Goal: Task Accomplishment & Management: Manage account settings

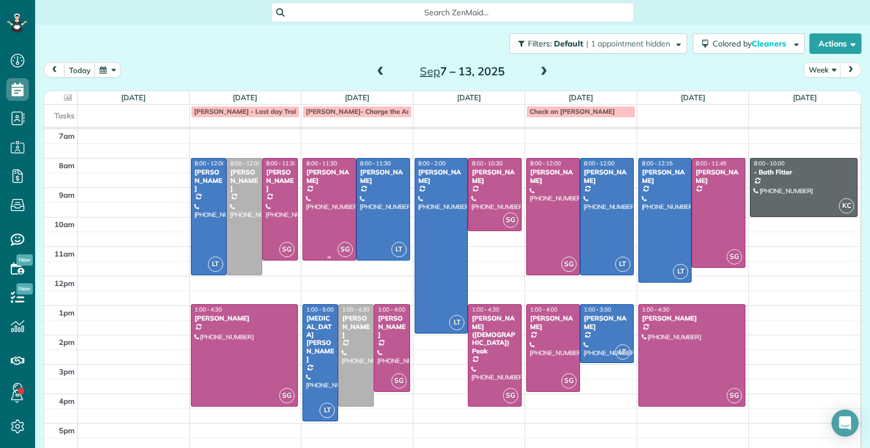
scroll to position [5, 5]
click at [538, 73] on span at bounding box center [543, 72] width 12 height 10
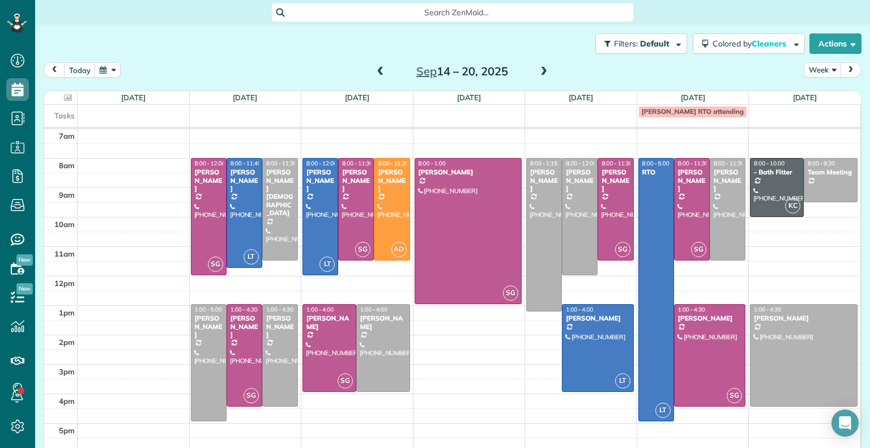
click at [374, 67] on span at bounding box center [380, 72] width 12 height 10
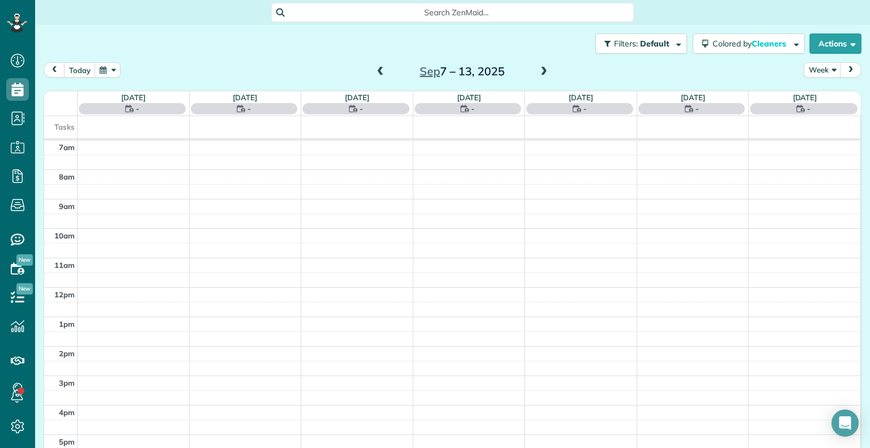
click at [374, 67] on span at bounding box center [380, 72] width 12 height 10
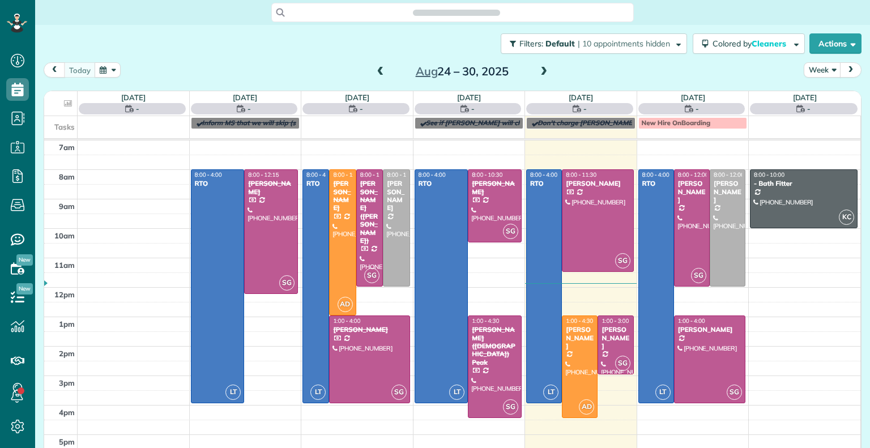
scroll to position [5, 5]
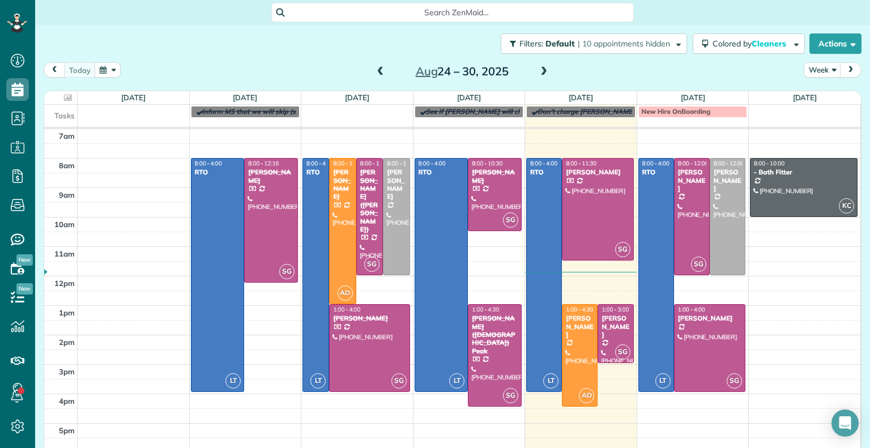
click at [541, 69] on span at bounding box center [543, 72] width 12 height 10
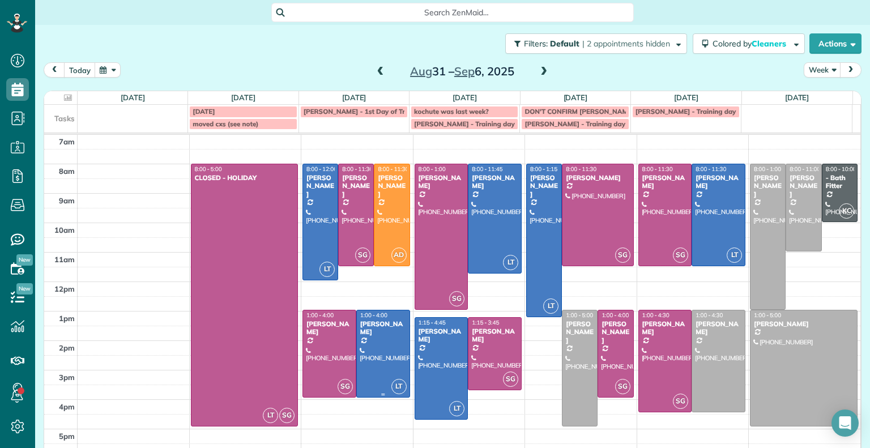
click at [368, 339] on div at bounding box center [383, 353] width 53 height 87
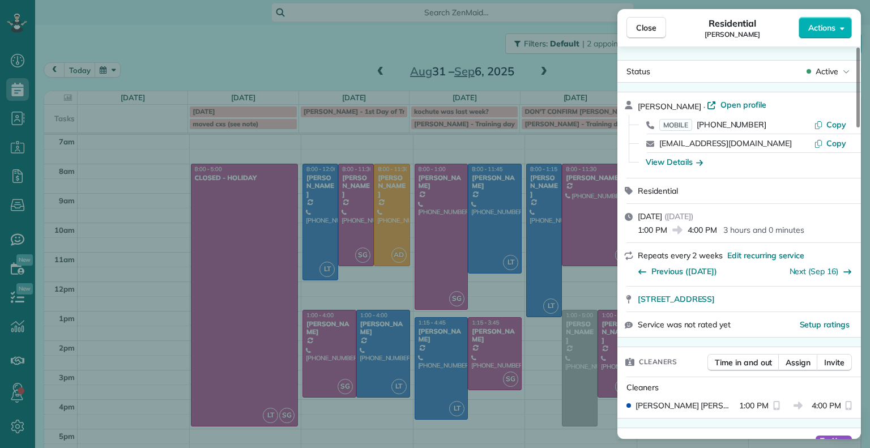
click at [791, 362] on span "Assign" at bounding box center [797, 362] width 25 height 11
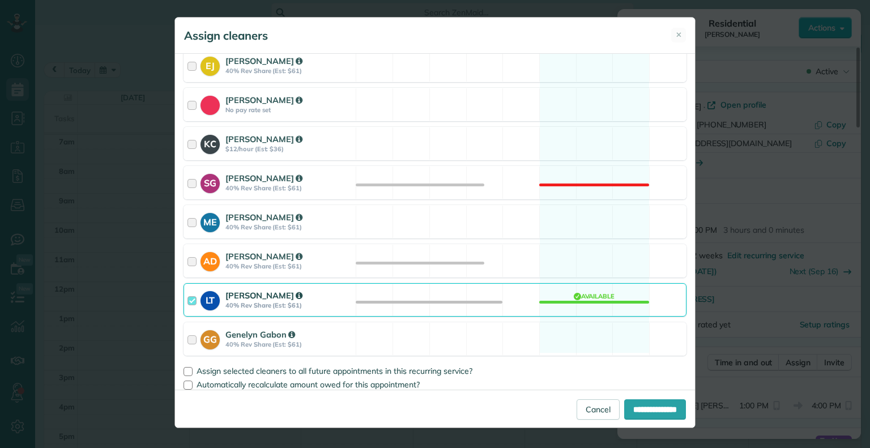
scroll to position [152, 0]
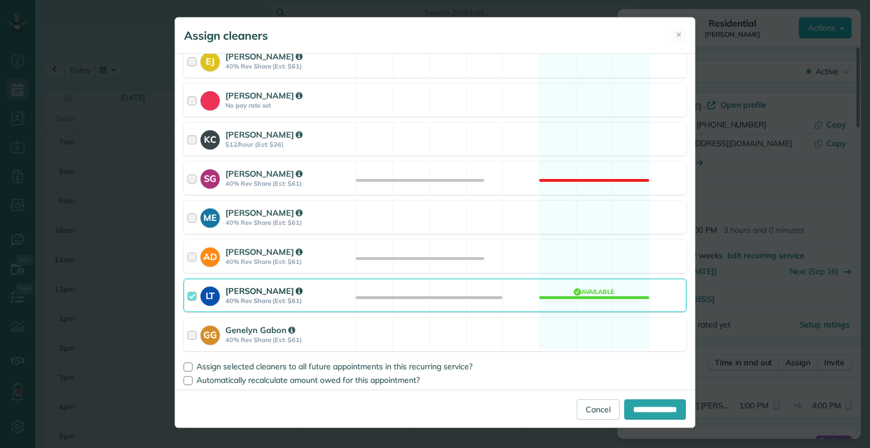
click at [196, 296] on div at bounding box center [193, 295] width 13 height 21
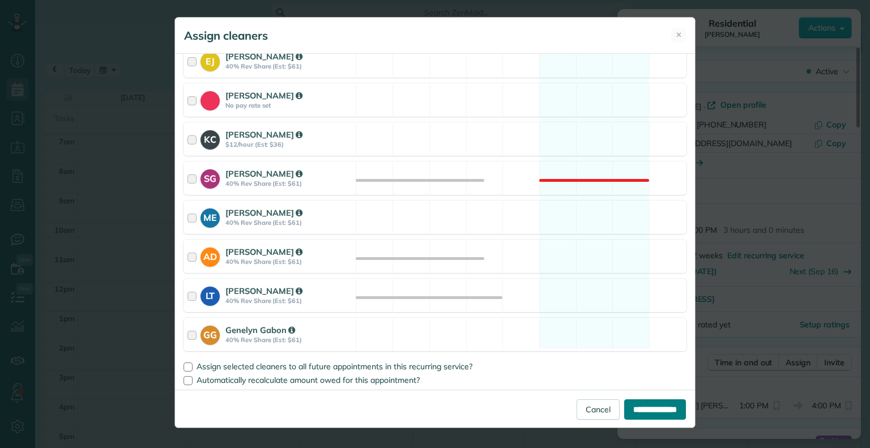
click at [660, 405] on input "**********" at bounding box center [655, 409] width 62 height 20
type input "**********"
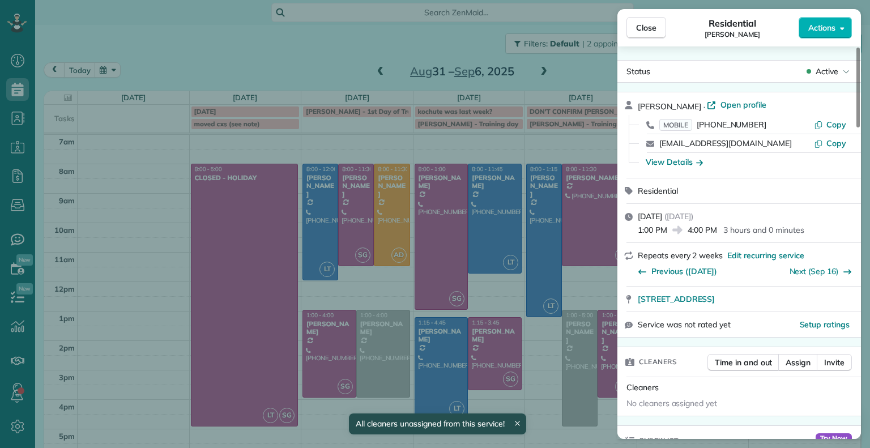
click at [651, 33] on button "Close" at bounding box center [646, 28] width 40 height 22
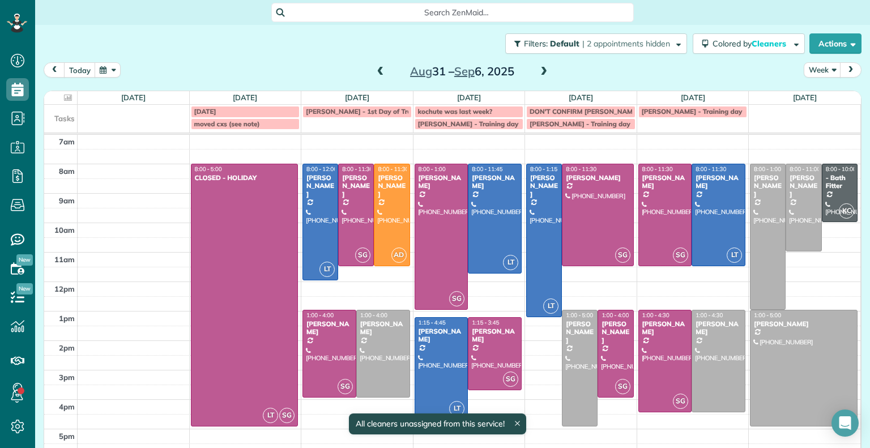
click at [438, 351] on div at bounding box center [441, 368] width 53 height 101
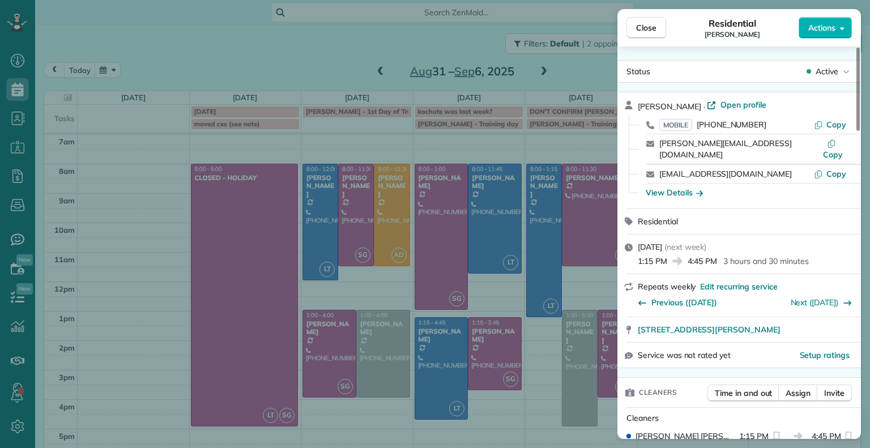
click at [443, 359] on div "Close Residential [PERSON_NAME] Actions Status Active [PERSON_NAME] · Open prof…" at bounding box center [435, 224] width 870 height 448
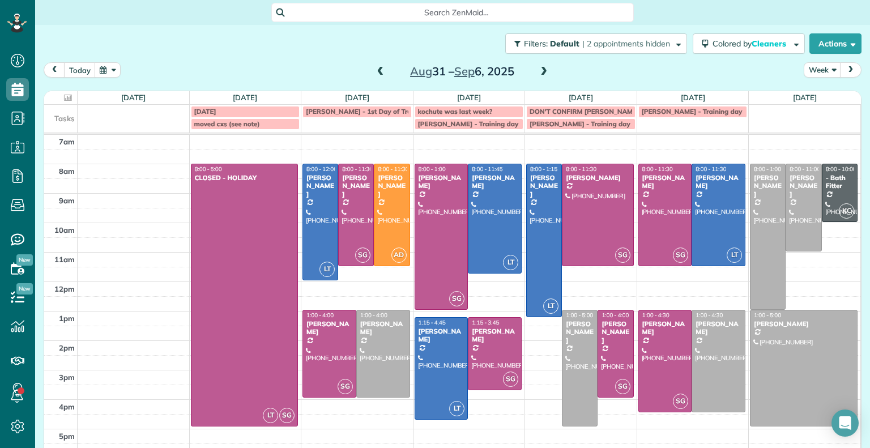
click at [429, 361] on div at bounding box center [441, 368] width 53 height 101
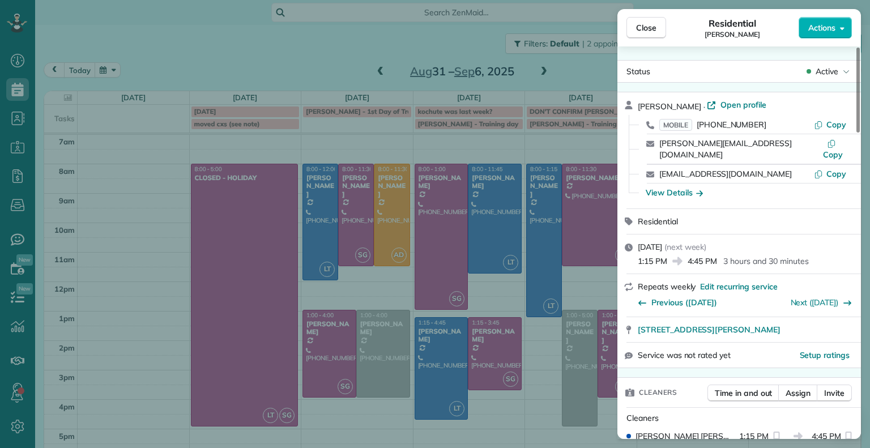
click at [796, 388] on span "Assign" at bounding box center [797, 392] width 25 height 11
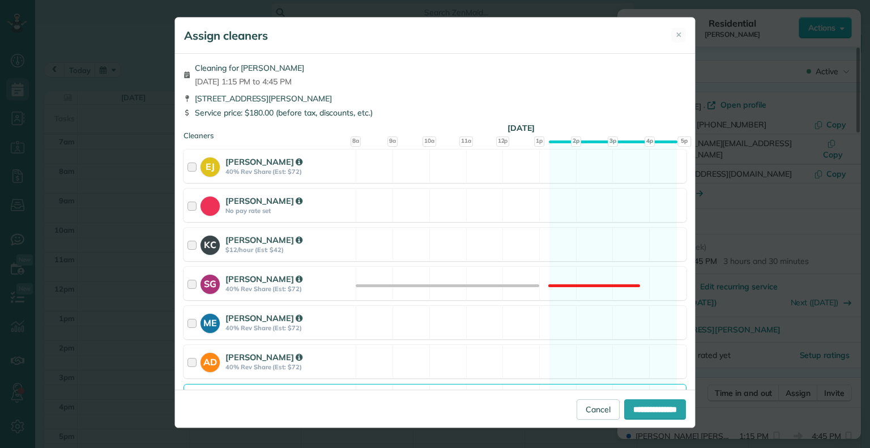
scroll to position [106, 0]
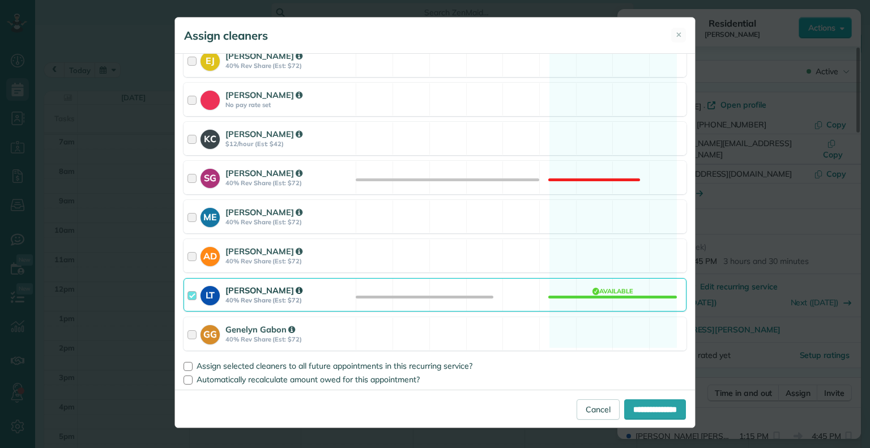
click at [190, 294] on div at bounding box center [193, 294] width 13 height 21
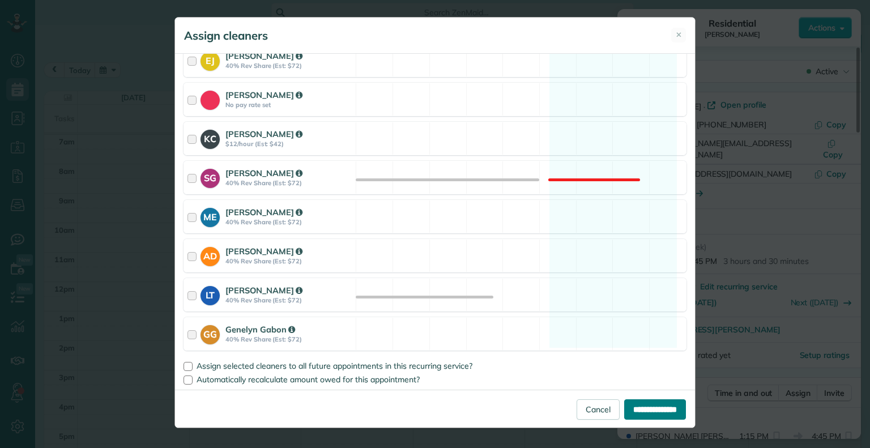
click at [649, 406] on input "**********" at bounding box center [655, 409] width 62 height 20
type input "**********"
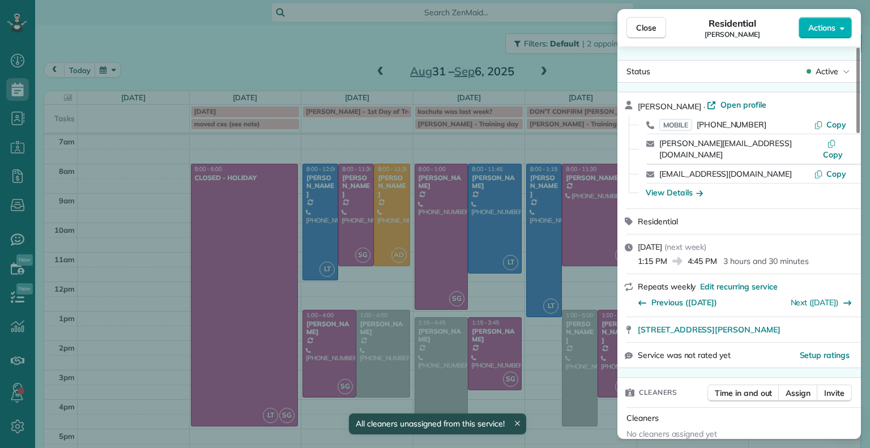
click at [650, 29] on span "Close" at bounding box center [646, 27] width 20 height 11
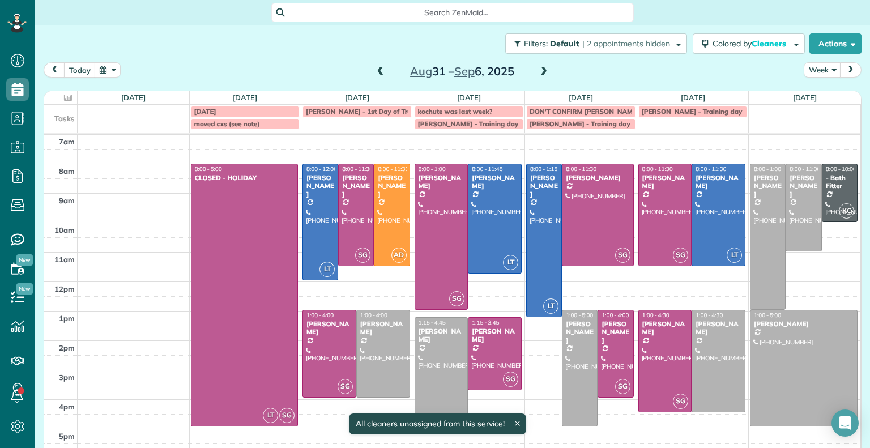
scroll to position [15, 0]
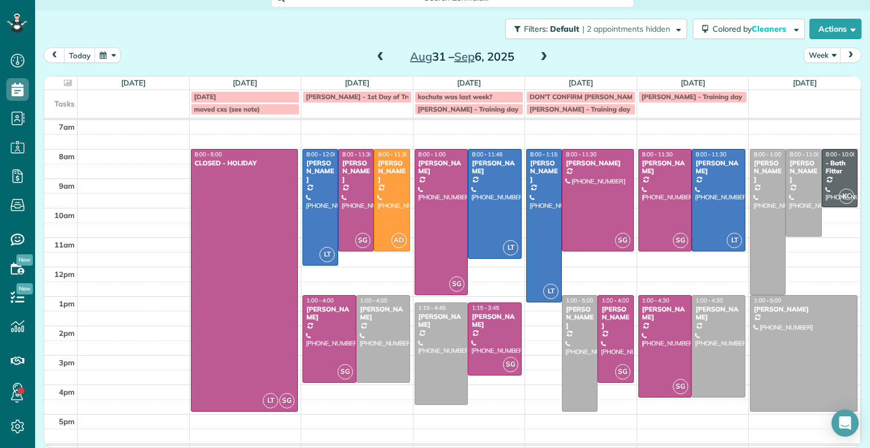
click at [537, 65] on span at bounding box center [543, 57] width 12 height 17
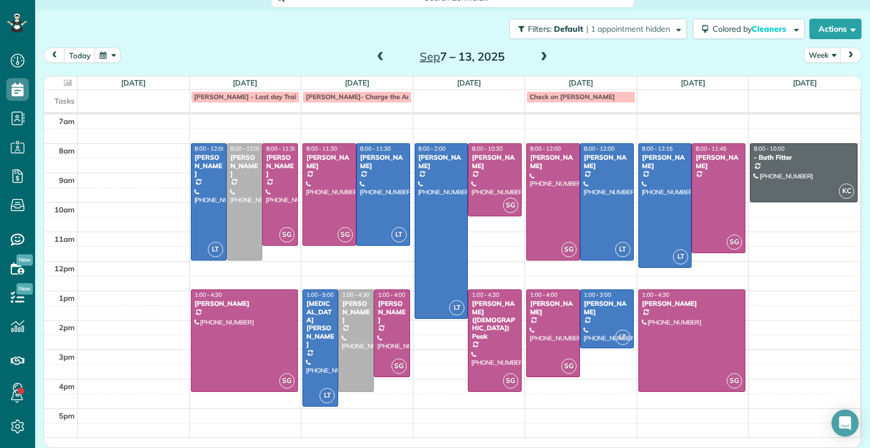
click at [539, 53] on span at bounding box center [543, 57] width 12 height 10
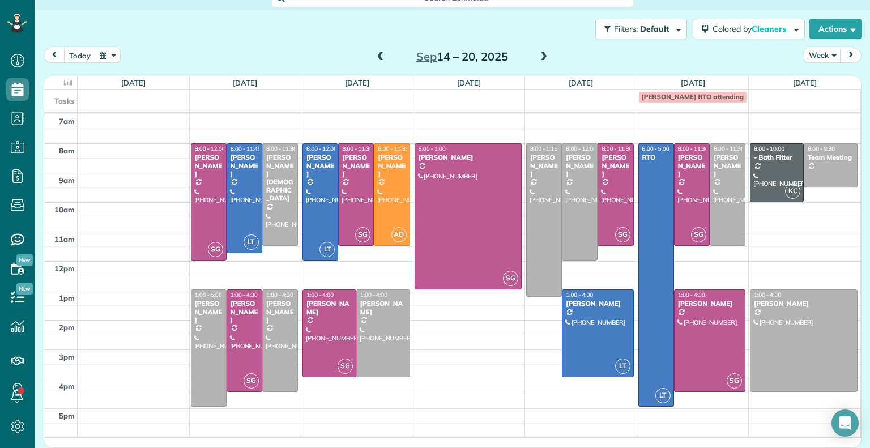
click at [378, 57] on span at bounding box center [380, 57] width 12 height 10
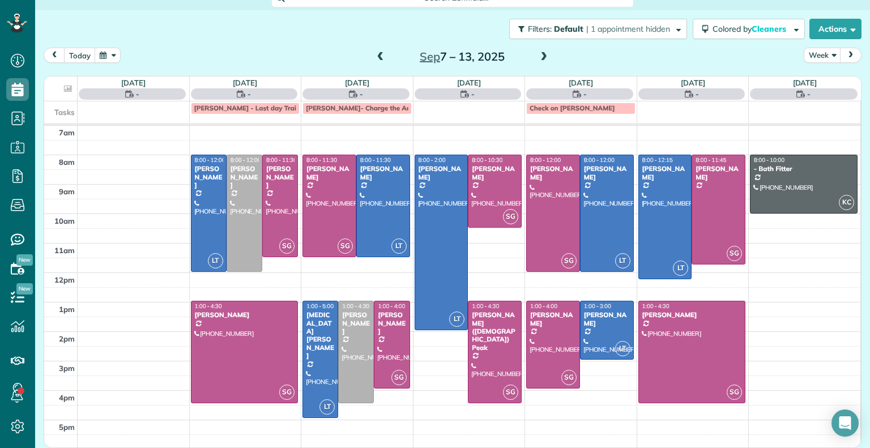
click at [540, 58] on span at bounding box center [543, 57] width 12 height 10
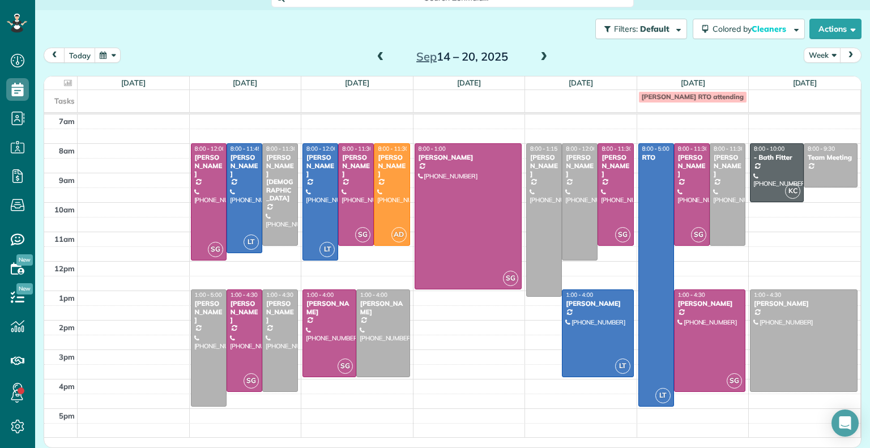
click at [376, 54] on span at bounding box center [380, 57] width 12 height 10
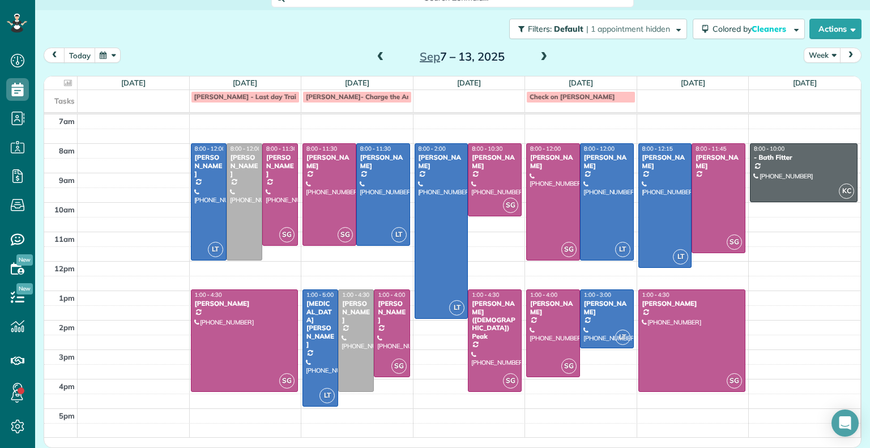
click at [376, 55] on span at bounding box center [380, 57] width 12 height 10
